Goal: Task Accomplishment & Management: Use online tool/utility

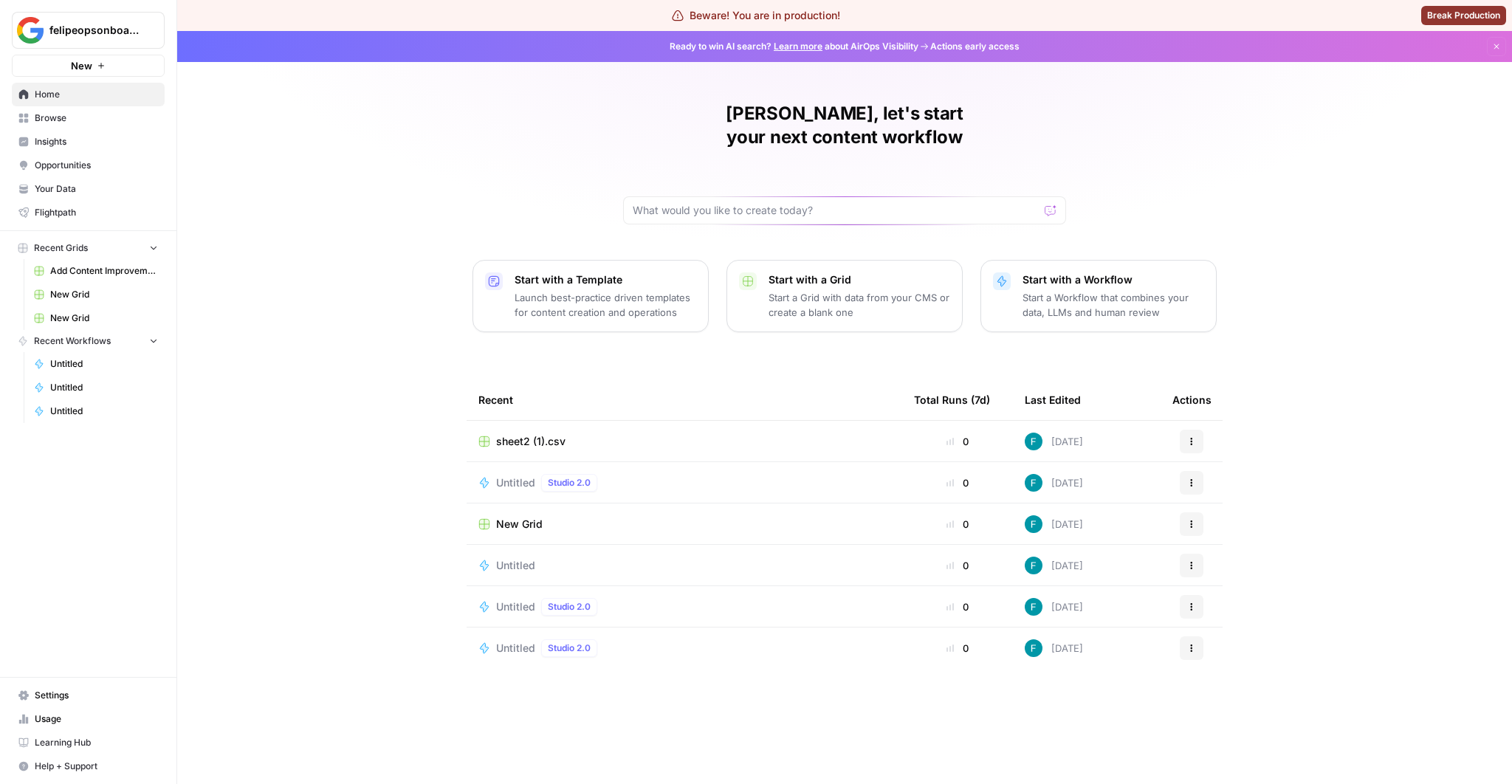
click at [1079, 272] on p "Start with a Workflow" at bounding box center [1113, 279] width 182 height 15
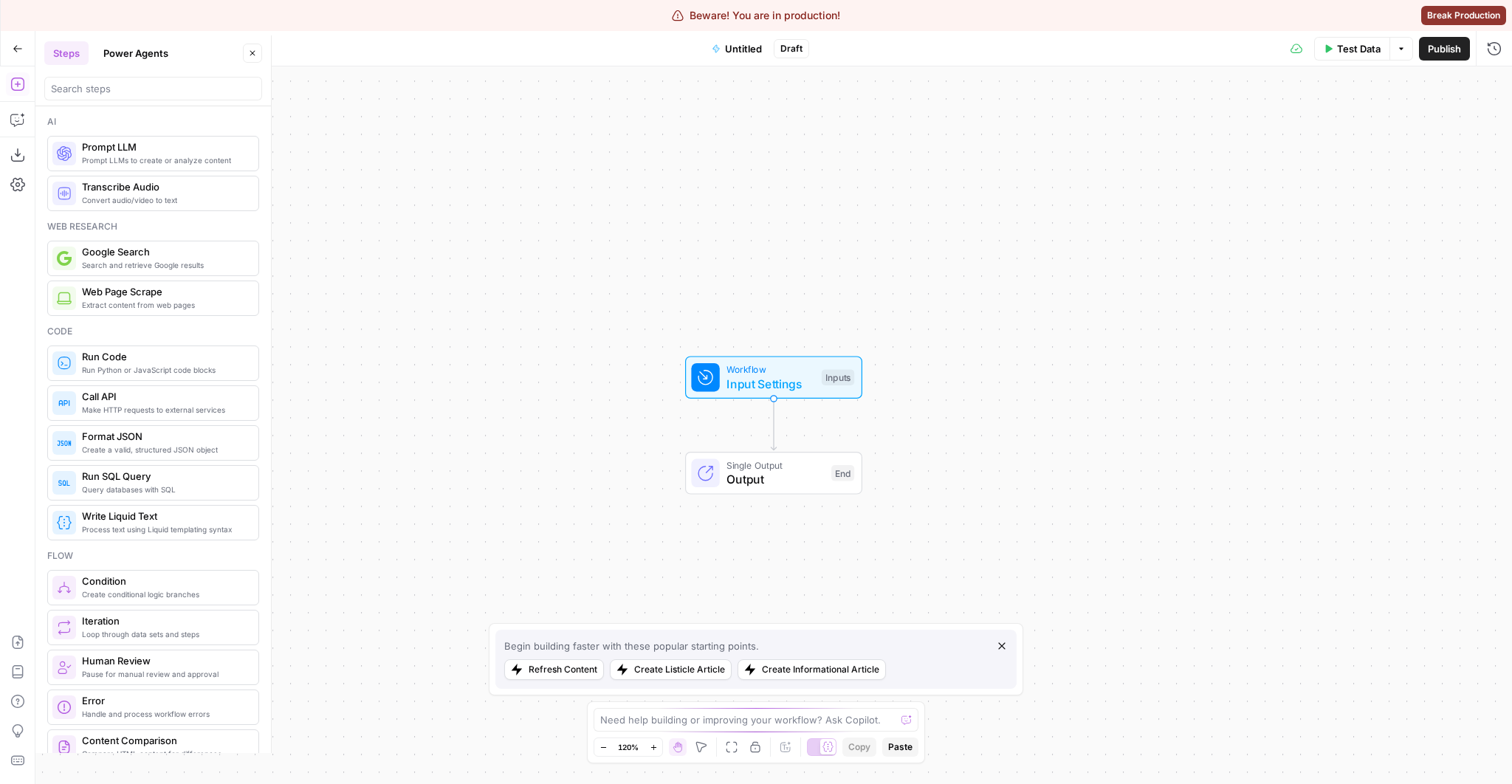
click at [107, 102] on header "Steps Power Agents Close" at bounding box center [152, 70] width 235 height 70
click at [134, 61] on button "Power Agents" at bounding box center [136, 53] width 83 height 24
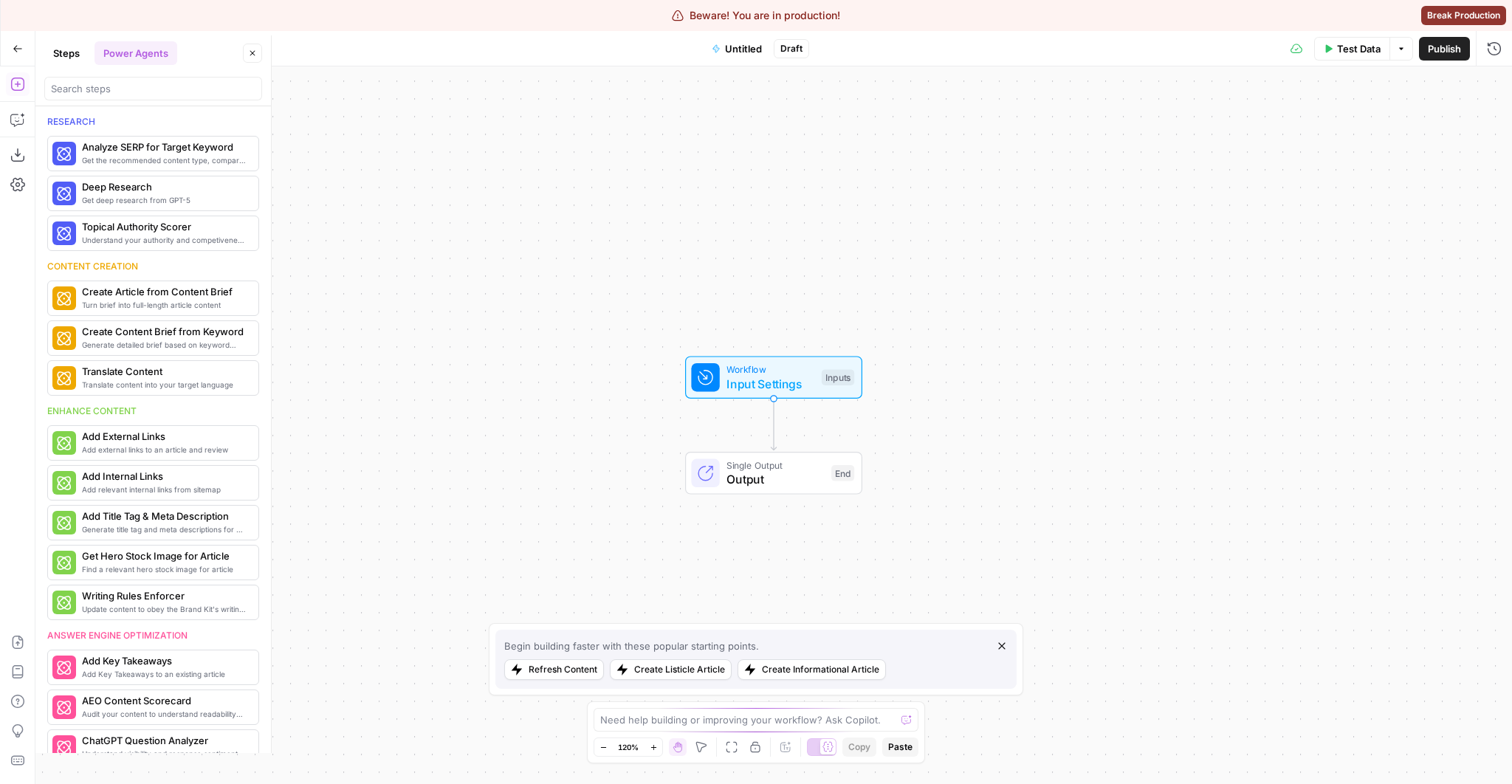
click at [36, 58] on header "Steps Power Agents Close" at bounding box center [152, 70] width 235 height 70
click at [60, 58] on button "Steps" at bounding box center [66, 53] width 44 height 24
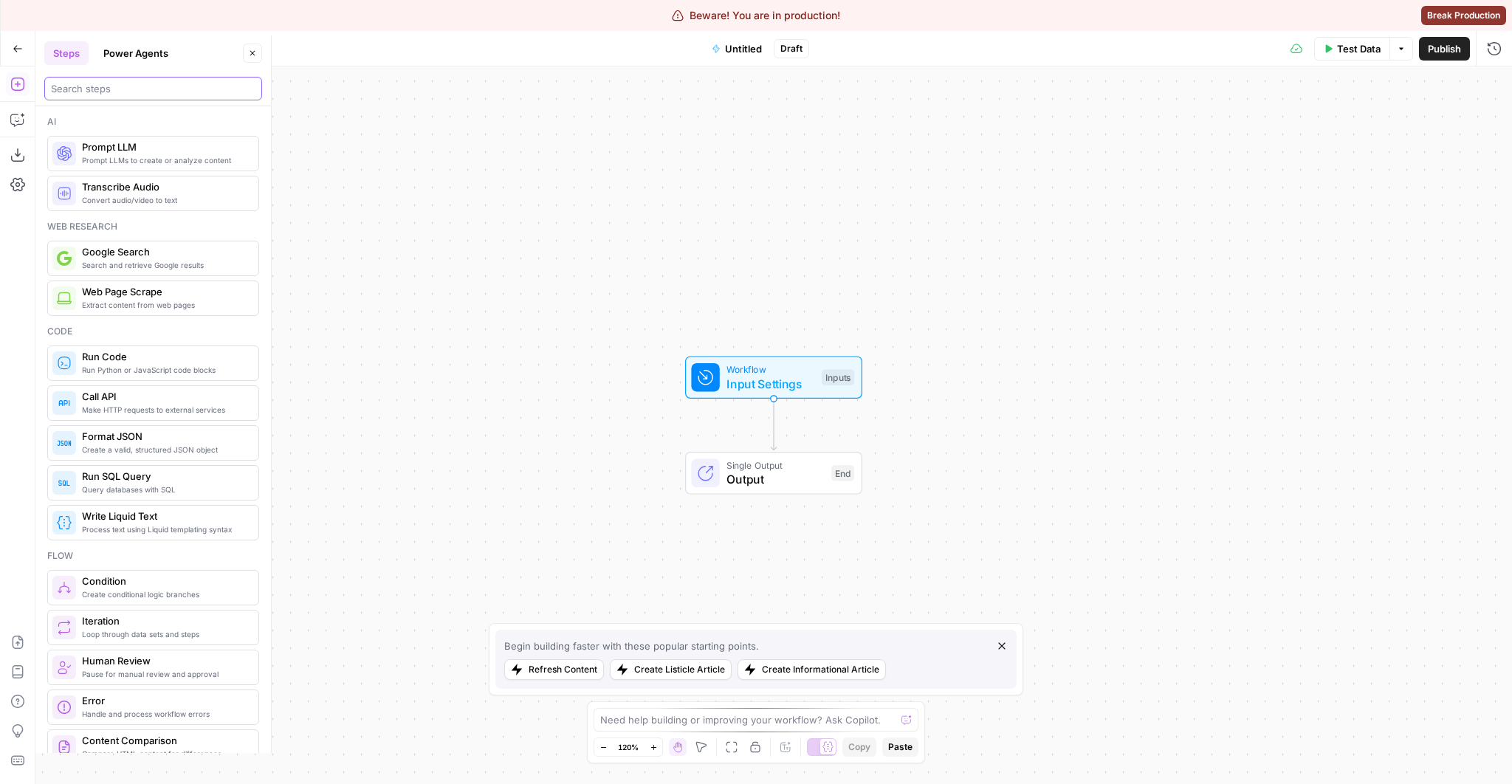
click at [81, 85] on input "search" at bounding box center [153, 88] width 204 height 15
type input "hs"
click at [128, 265] on span "Search and retrieve Google results" at bounding box center [164, 264] width 165 height 11
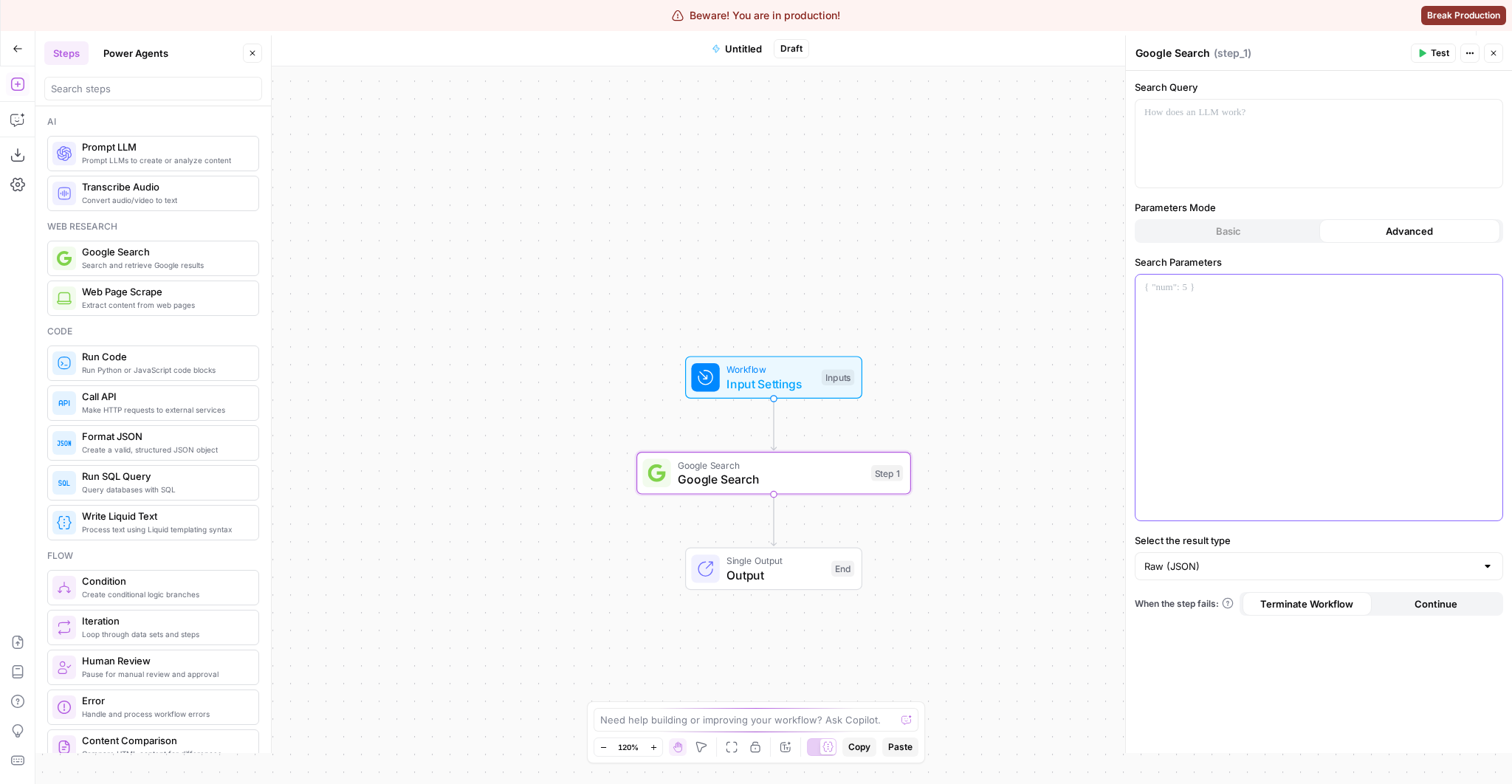
click at [1079, 296] on div at bounding box center [1318, 397] width 367 height 246
click at [1079, 235] on button "Basic" at bounding box center [1228, 231] width 182 height 24
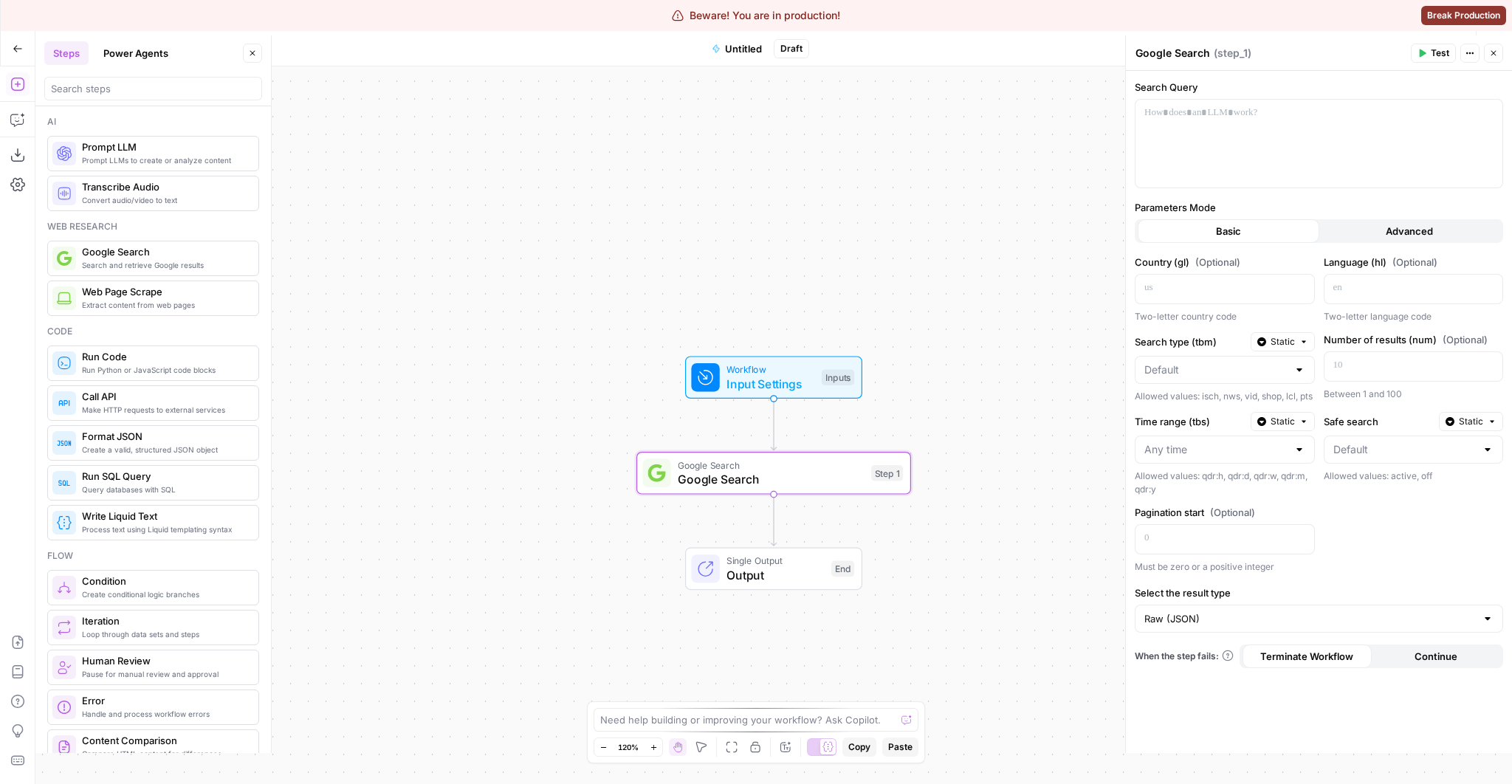
click at [1079, 229] on button "Advanced" at bounding box center [1410, 231] width 182 height 24
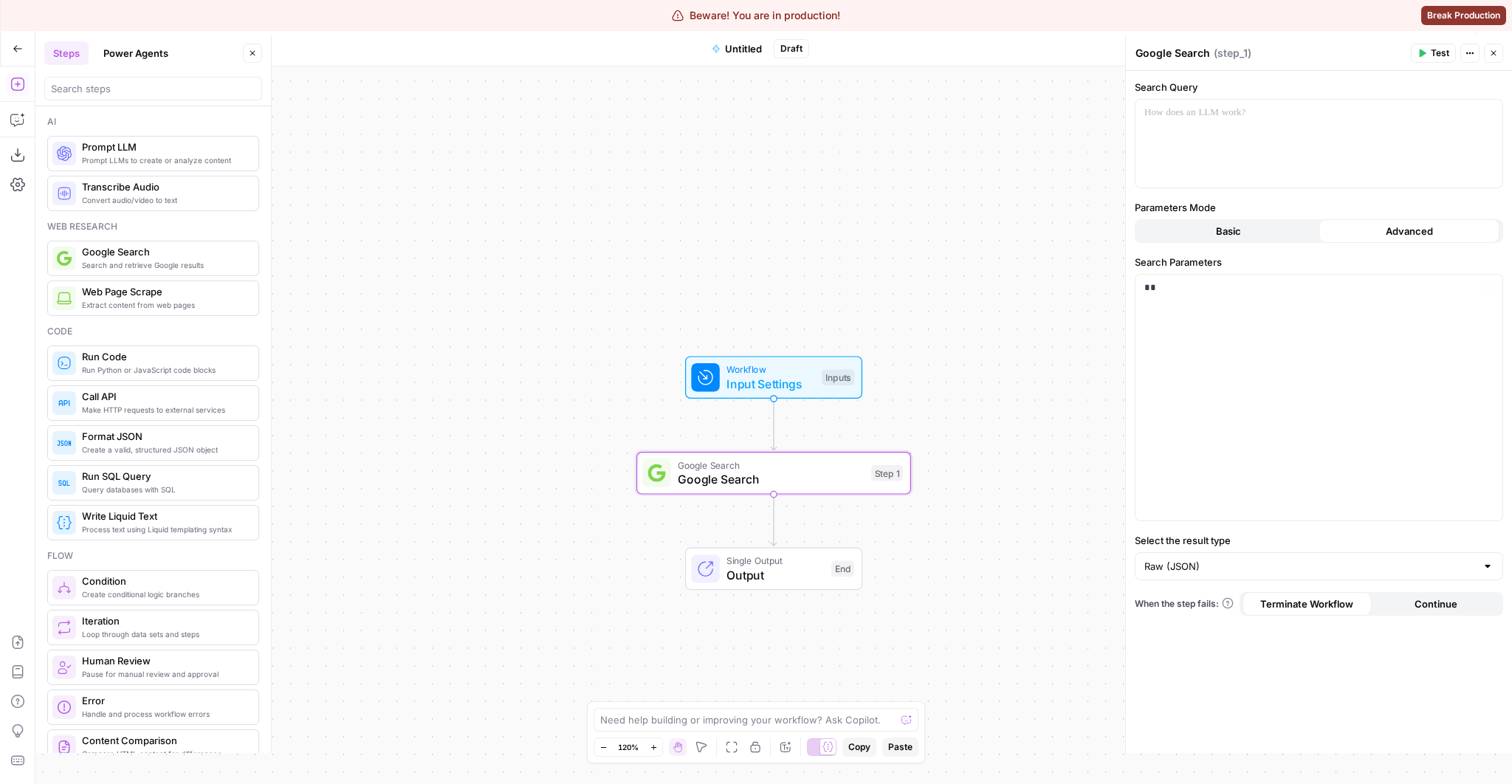
click at [958, 313] on div "Workflow Input Settings Inputs Google Search Google Search Step 1 Single Output…" at bounding box center [773, 425] width 1476 height 717
click at [466, 331] on div "Workflow Input Settings Inputs Google Search Google Search Step 1 Single Output…" at bounding box center [773, 425] width 1476 height 717
click at [1079, 231] on span "Basic" at bounding box center [1228, 231] width 25 height 15
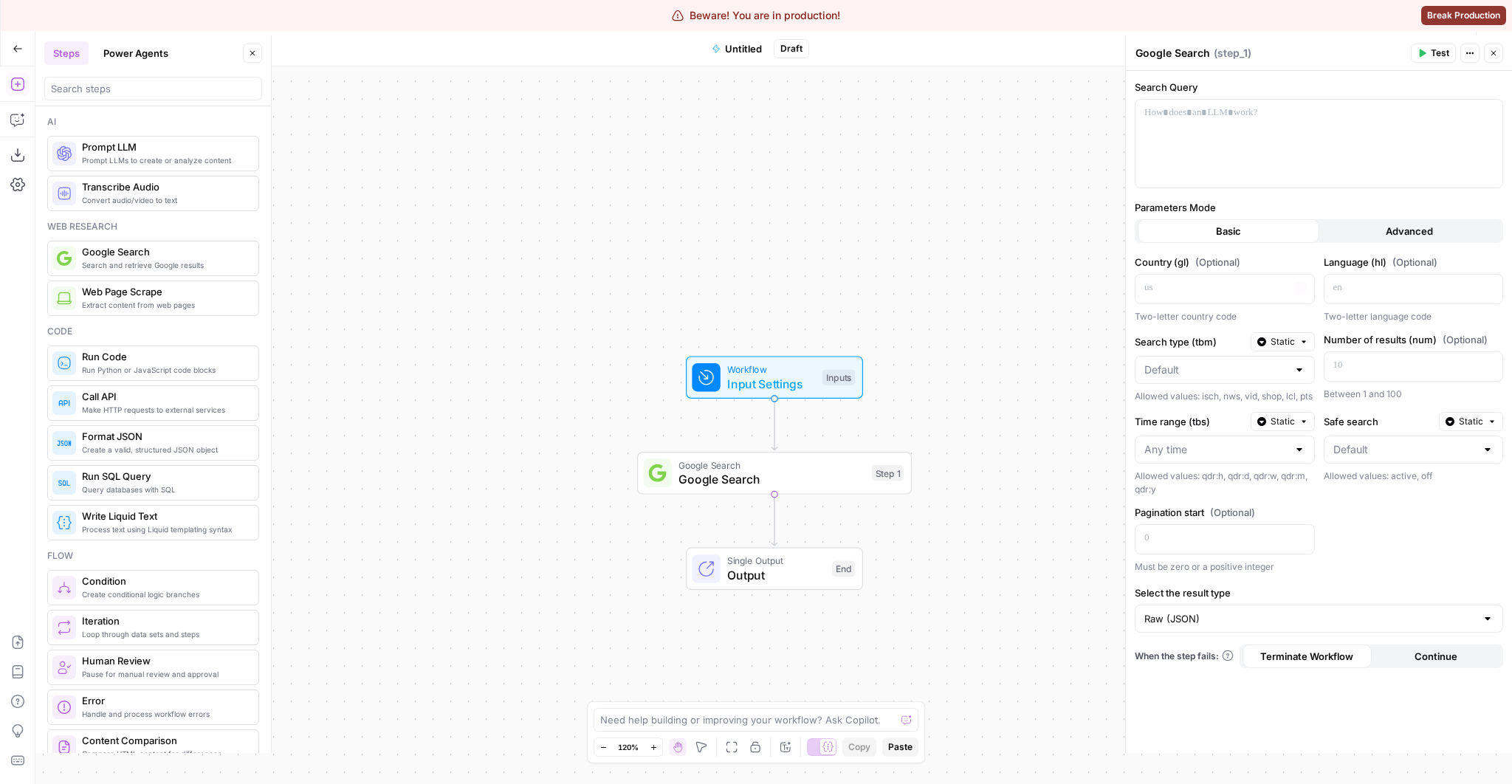
click at [1009, 363] on div "Workflow Input Settings Inputs Google Search Google Search Step 1 Single Output…" at bounding box center [773, 425] width 1476 height 717
